Goal: Task Accomplishment & Management: Use online tool/utility

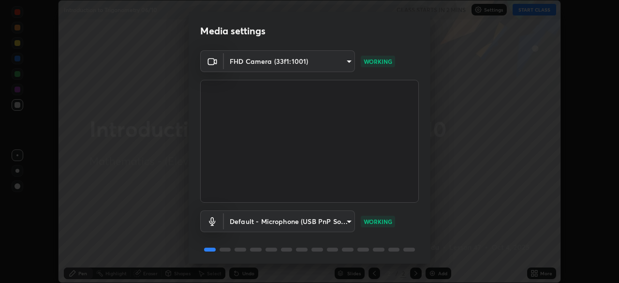
scroll to position [34, 0]
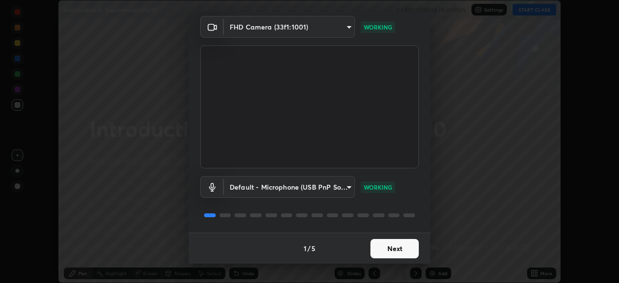
click at [394, 249] on button "Next" at bounding box center [394, 248] width 48 height 19
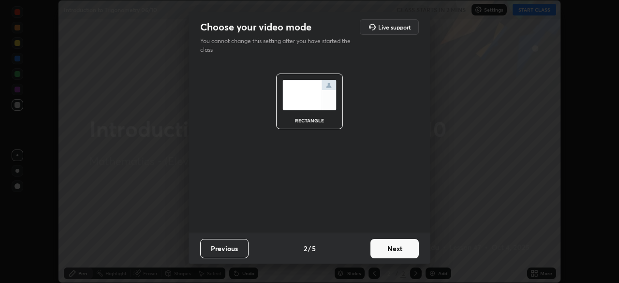
click at [397, 252] on button "Next" at bounding box center [394, 248] width 48 height 19
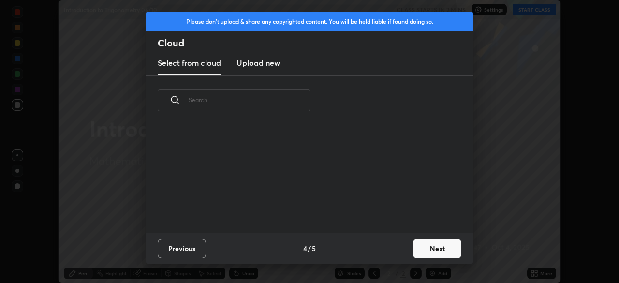
click at [398, 249] on div "Previous 4 / 5 Next" at bounding box center [309, 248] width 327 height 31
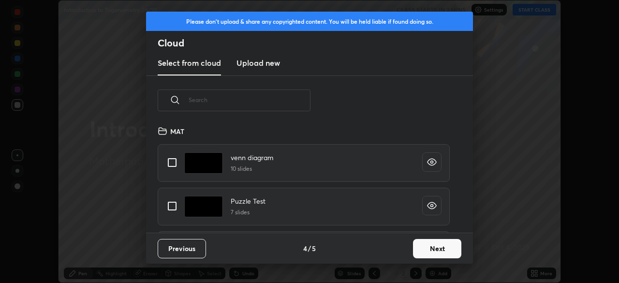
scroll to position [107, 310]
click at [428, 247] on button "Next" at bounding box center [437, 248] width 48 height 19
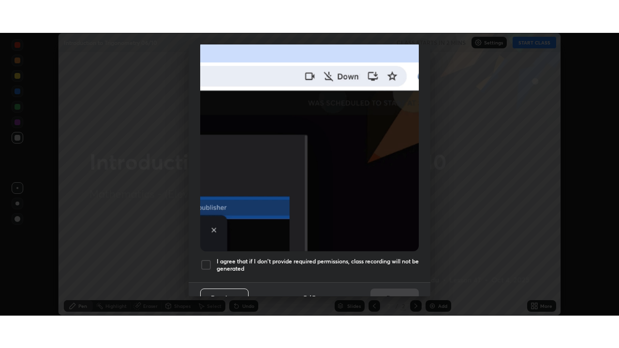
scroll to position [232, 0]
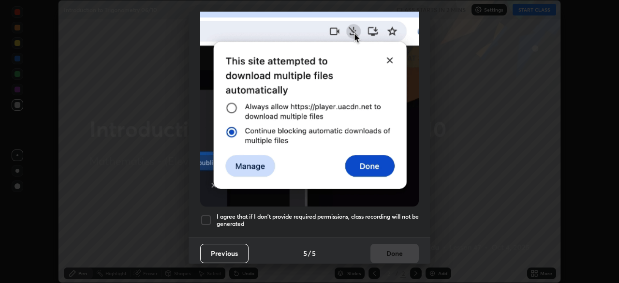
click at [203, 214] on div at bounding box center [206, 220] width 12 height 12
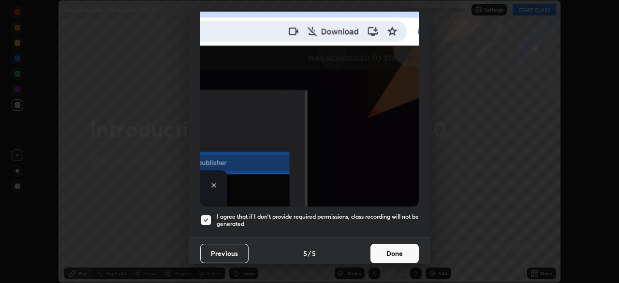
click at [385, 244] on button "Done" at bounding box center [394, 253] width 48 height 19
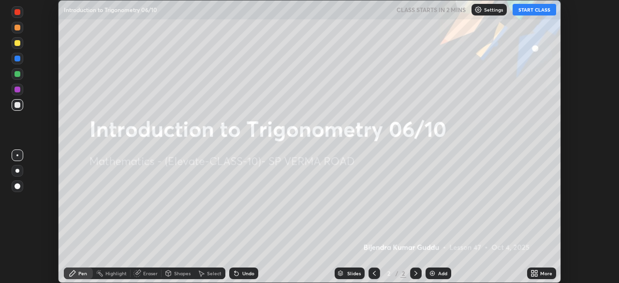
click at [529, 274] on div "More" at bounding box center [541, 273] width 29 height 12
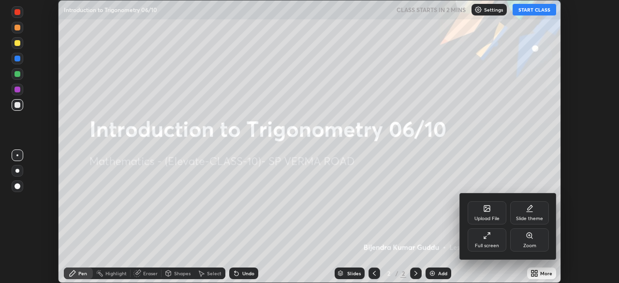
click at [492, 242] on div "Full screen" at bounding box center [487, 239] width 39 height 23
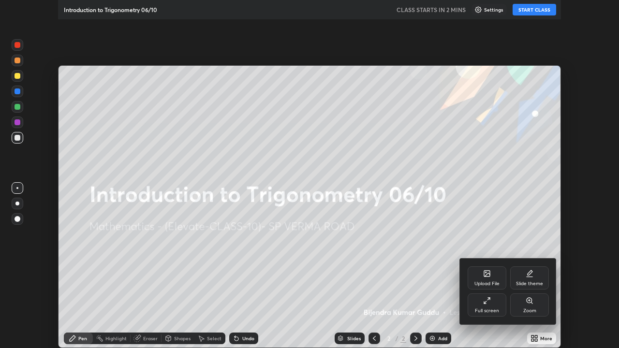
scroll to position [348, 619]
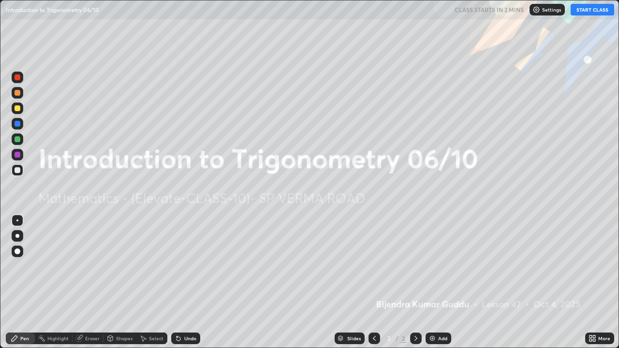
click at [591, 14] on button "START CLASS" at bounding box center [593, 10] width 44 height 12
click at [598, 282] on div "More" at bounding box center [604, 338] width 12 height 5
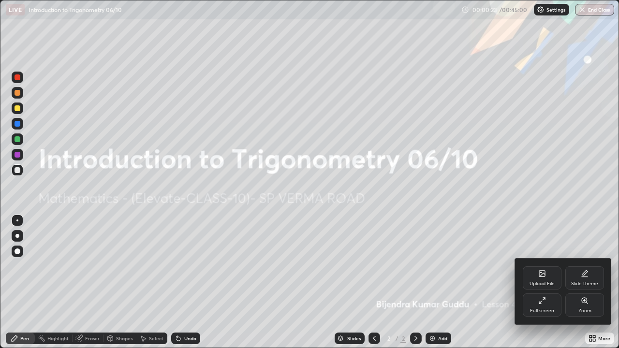
click at [538, 279] on div "Upload File" at bounding box center [542, 277] width 39 height 23
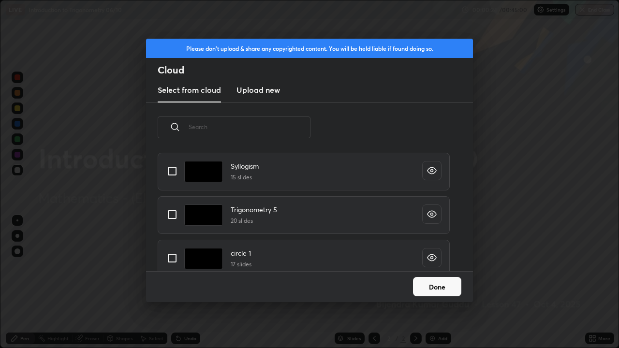
scroll to position [115, 0]
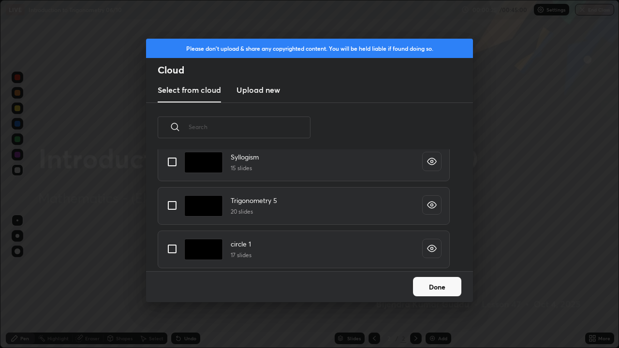
click at [175, 205] on input "grid" at bounding box center [172, 205] width 20 height 20
checkbox input "true"
click at [433, 282] on button "Done" at bounding box center [437, 286] width 48 height 19
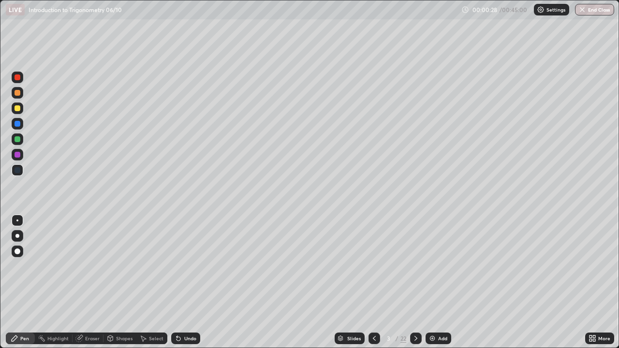
click at [415, 282] on icon at bounding box center [416, 339] width 8 height 8
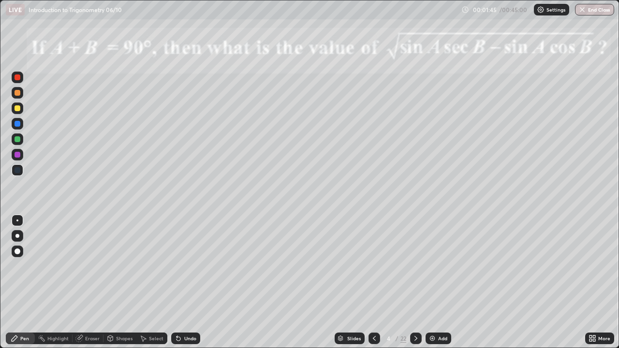
click at [432, 282] on img at bounding box center [432, 339] width 8 height 8
click at [16, 141] on div at bounding box center [18, 139] width 6 height 6
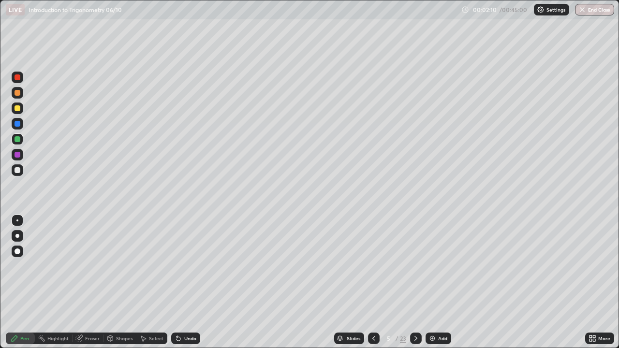
click at [19, 170] on div at bounding box center [18, 170] width 6 height 6
click at [21, 120] on div at bounding box center [18, 124] width 12 height 12
click at [21, 170] on div at bounding box center [18, 170] width 12 height 12
click at [20, 109] on div at bounding box center [18, 108] width 6 height 6
click at [435, 282] on img at bounding box center [432, 339] width 8 height 8
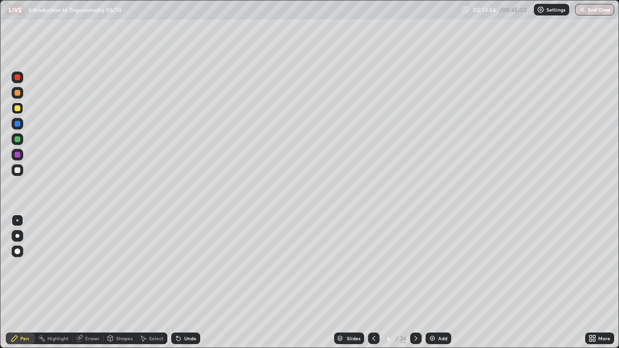
click at [178, 282] on icon at bounding box center [178, 339] width 4 height 4
click at [177, 282] on icon at bounding box center [178, 339] width 4 height 4
click at [415, 282] on icon at bounding box center [416, 339] width 8 height 8
click at [89, 282] on div "Eraser" at bounding box center [92, 338] width 15 height 5
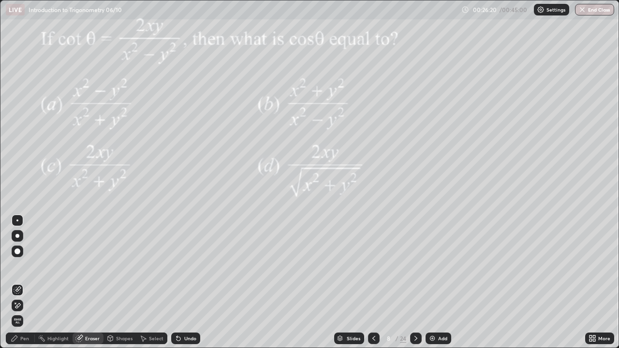
click at [22, 282] on div "Pen" at bounding box center [24, 338] width 9 height 5
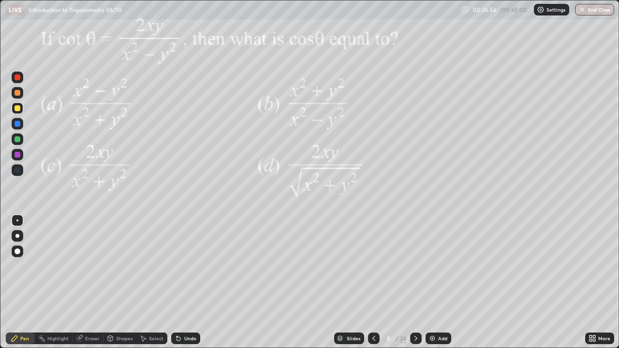
click at [415, 282] on icon at bounding box center [416, 339] width 8 height 8
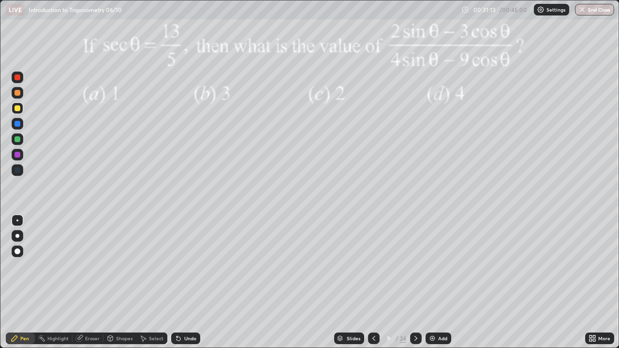
click at [410, 282] on div at bounding box center [416, 339] width 12 height 12
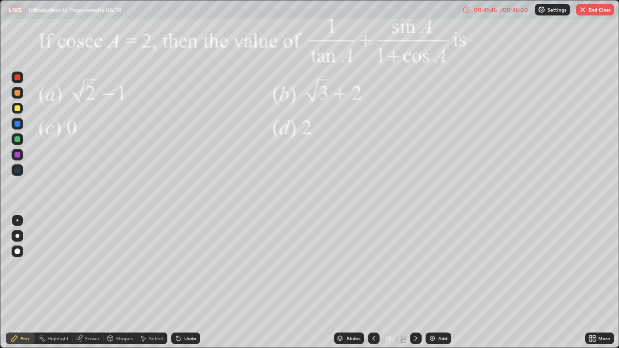
click at [599, 9] on button "End Class" at bounding box center [595, 10] width 38 height 12
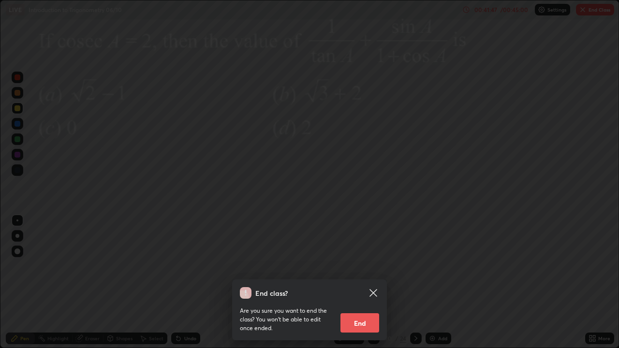
click at [366, 282] on button "End" at bounding box center [359, 322] width 39 height 19
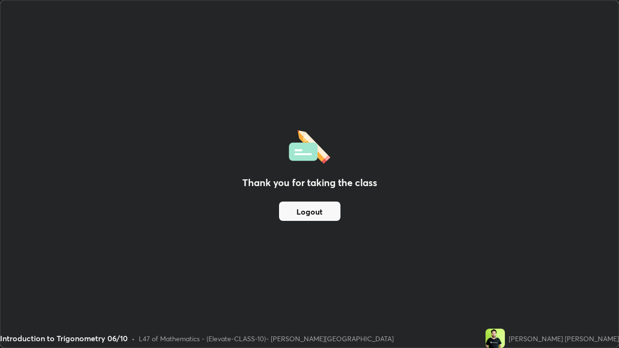
click at [314, 212] on button "Logout" at bounding box center [309, 211] width 61 height 19
